Goal: Task Accomplishment & Management: Manage account settings

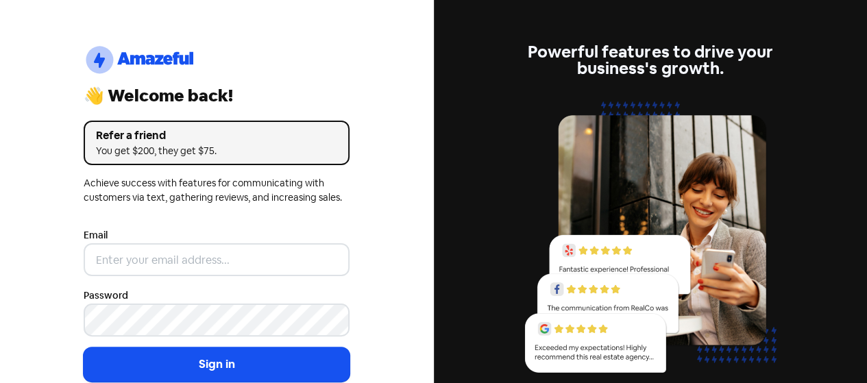
scroll to position [67, 0]
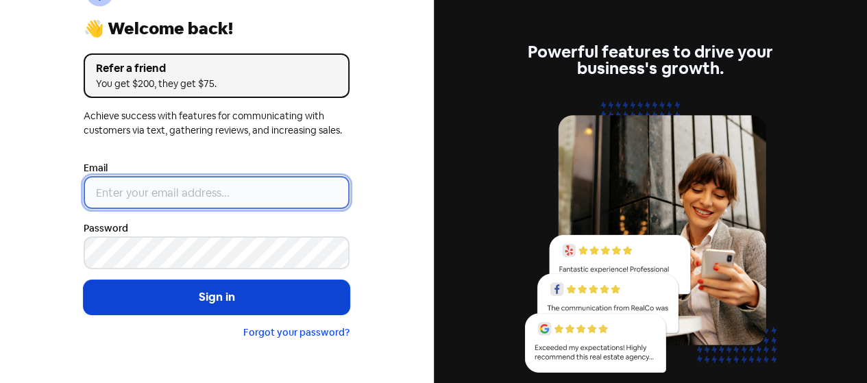
type input "galaxyqureshi@gmail.com"
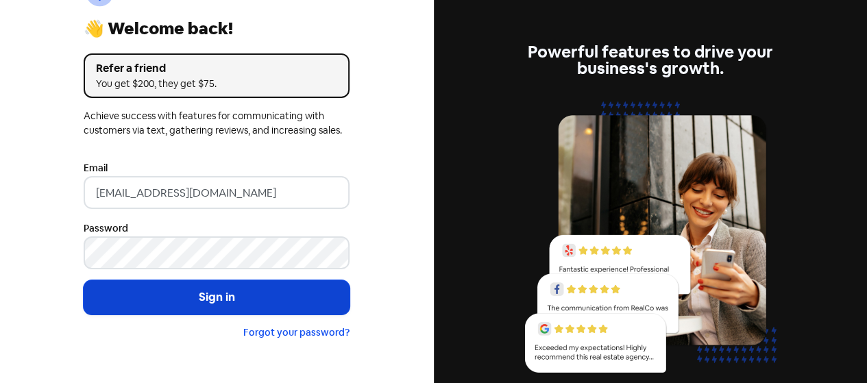
click at [276, 297] on button "Sign in" at bounding box center [217, 297] width 266 height 34
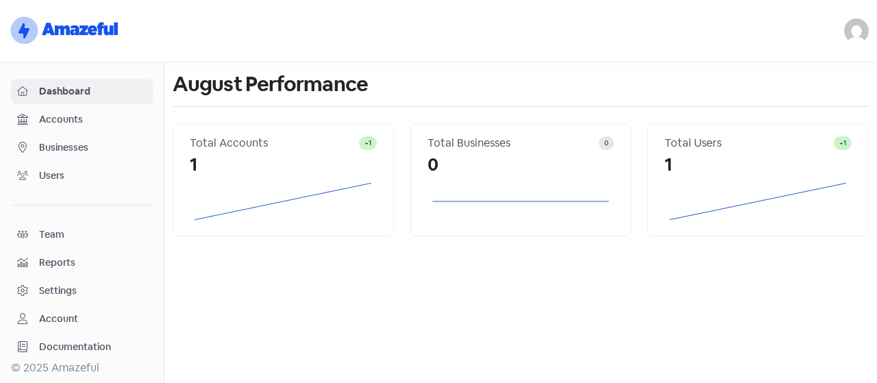
click at [84, 141] on span "Businesses" at bounding box center [93, 148] width 108 height 14
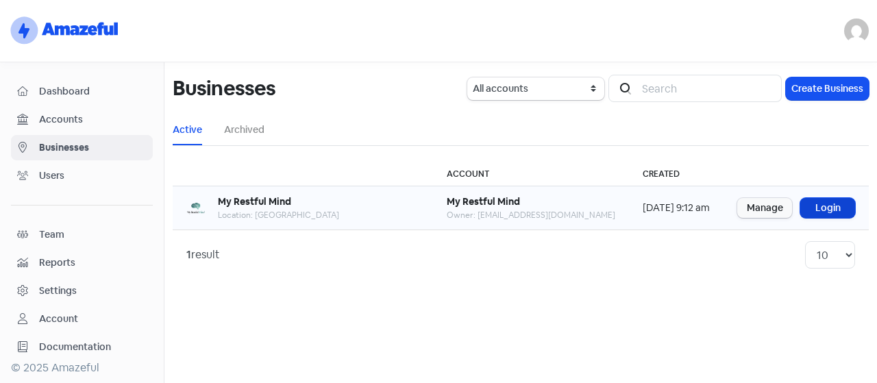
click at [826, 201] on link "Login" at bounding box center [828, 208] width 55 height 20
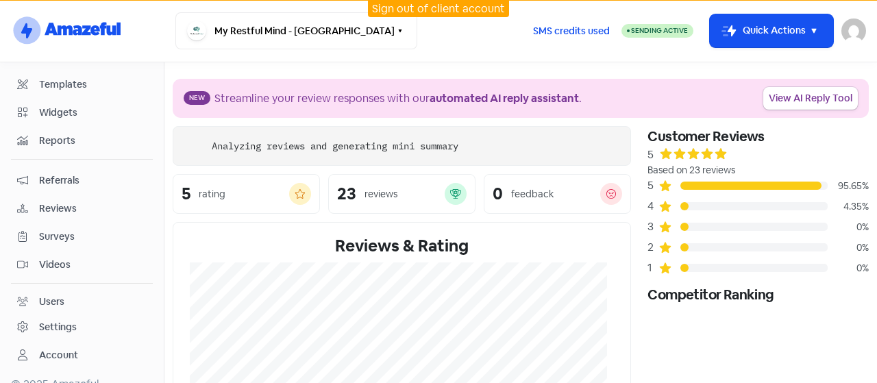
scroll to position [130, 0]
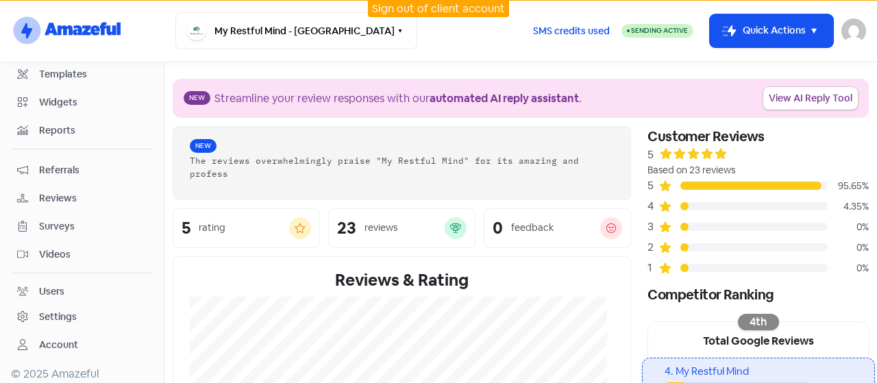
click at [59, 304] on link "Settings" at bounding box center [82, 316] width 142 height 25
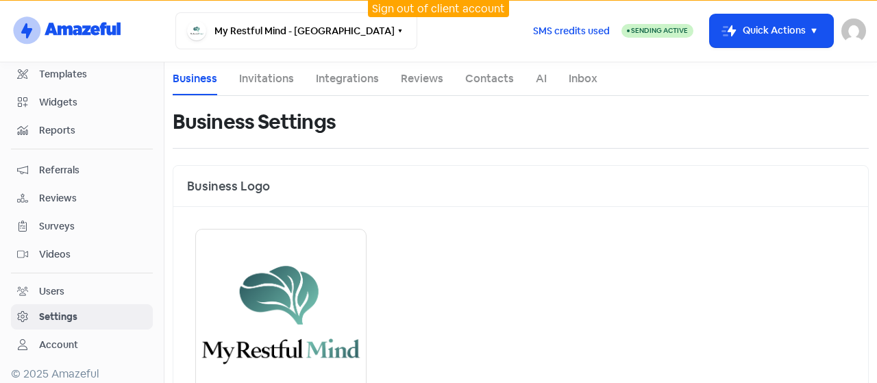
click at [335, 92] on li "Integrations" at bounding box center [347, 78] width 63 height 33
click at [339, 84] on link "Integrations" at bounding box center [347, 79] width 63 height 16
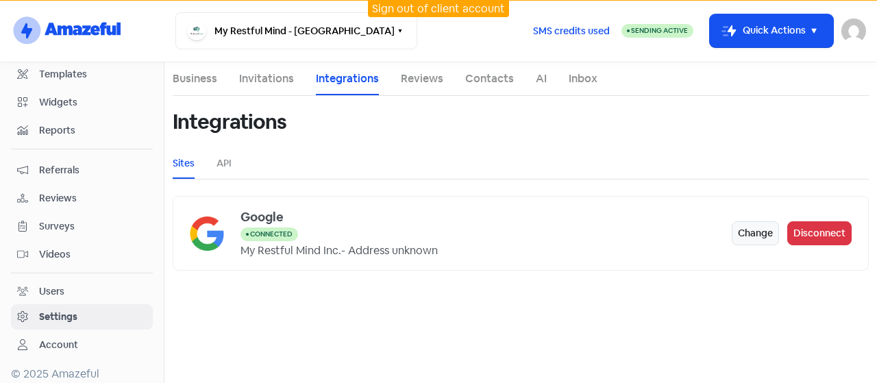
click at [215, 165] on ul "Sites API" at bounding box center [521, 163] width 696 height 31
click at [224, 167] on link "API" at bounding box center [224, 163] width 15 height 14
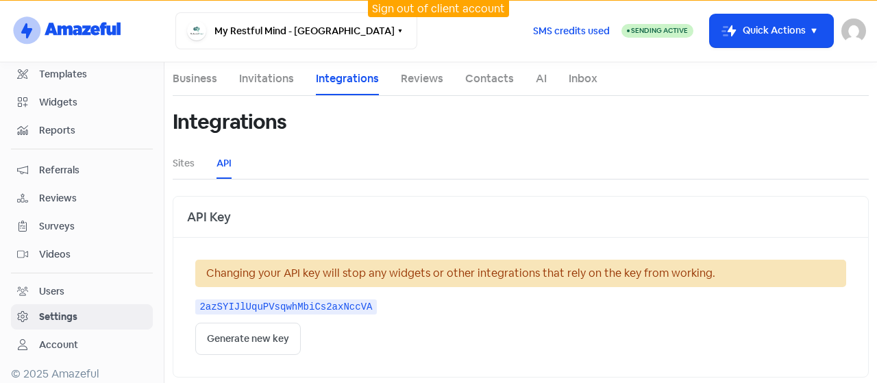
click at [286, 306] on kbd "2azSYIJlUquPVsqwhMbiCs2axNccVA" at bounding box center [286, 307] width 182 height 15
click at [226, 329] on button "Generate new key" at bounding box center [248, 339] width 106 height 32
drag, startPoint x: 198, startPoint y: 306, endPoint x: 391, endPoint y: 307, distance: 192.6
click at [391, 307] on div "qAuO36YH1OXwIAFhZGVN0gIOmXXzoF" at bounding box center [520, 306] width 651 height 16
copy kbd "qAuO36YH1OXwIAFhZGVN0gIOmXXzoF"
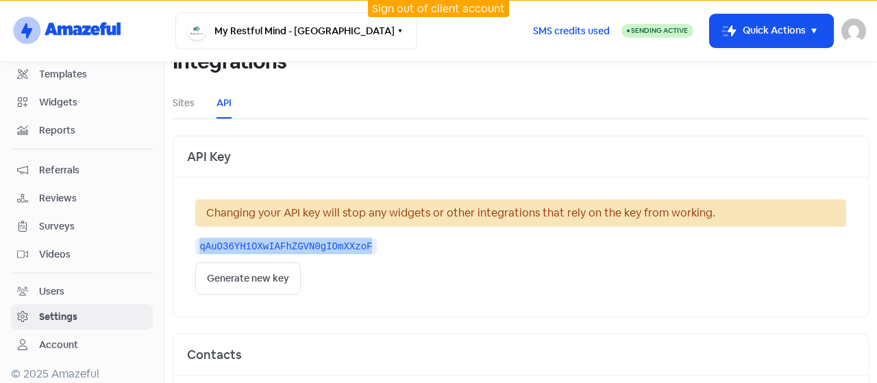
scroll to position [137, 0]
